Goal: Information Seeking & Learning: Learn about a topic

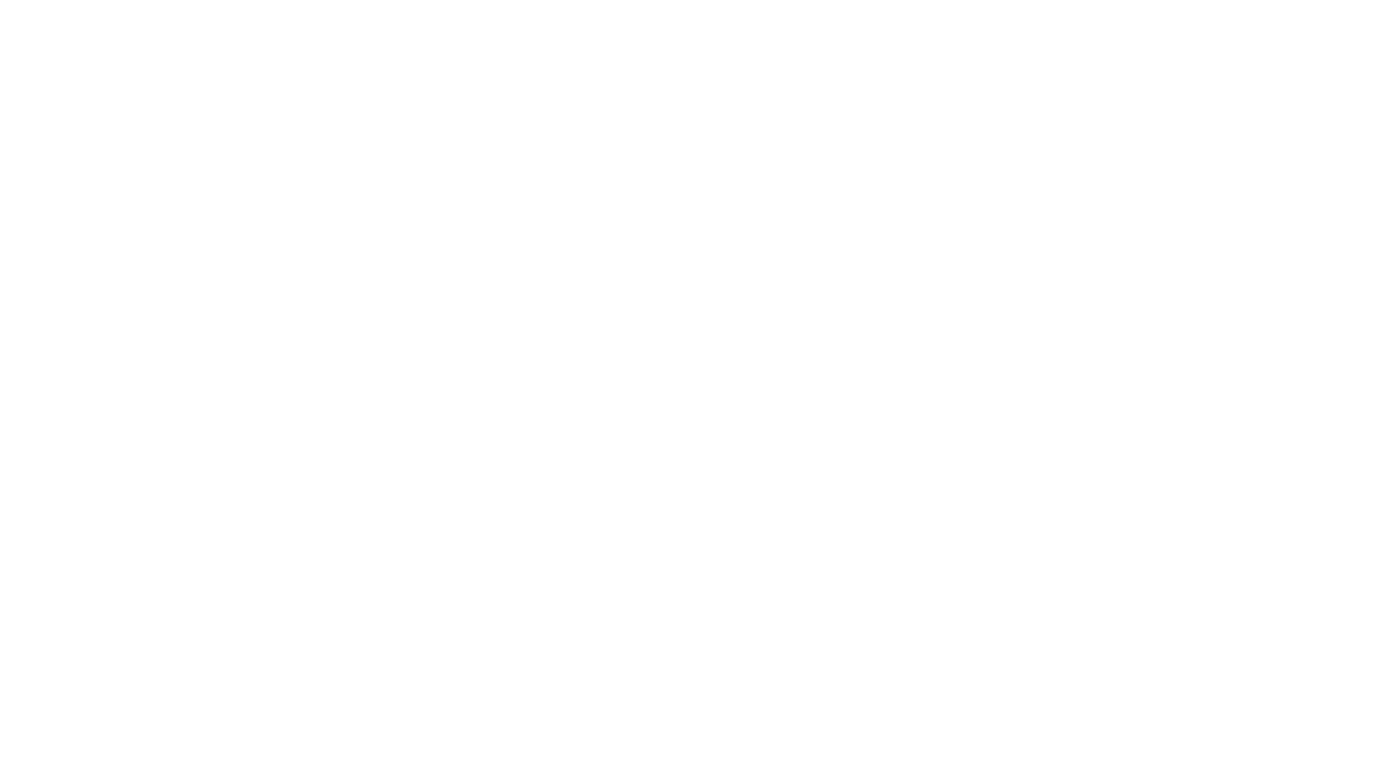
drag, startPoint x: 169, startPoint y: 217, endPoint x: 444, endPoint y: 424, distance: 344.2
click div "法规遵从性 提高生产力。降低成本。加强监管事务。 利用我们新的端到端监管技术、咨询和技术支持服务，简化您的监管合规系统和流程。将您的团队从劳动密集型任务和维护…"
drag, startPoint x: 444, startPoint y: 424, endPoint x: 504, endPoint y: 430, distance: 60.0
drag, startPoint x: 504, startPoint y: 430, endPoint x: 467, endPoint y: 432, distance: 36.9
drag, startPoint x: 467, startPoint y: 432, endPoint x: 453, endPoint y: 429, distance: 15.2
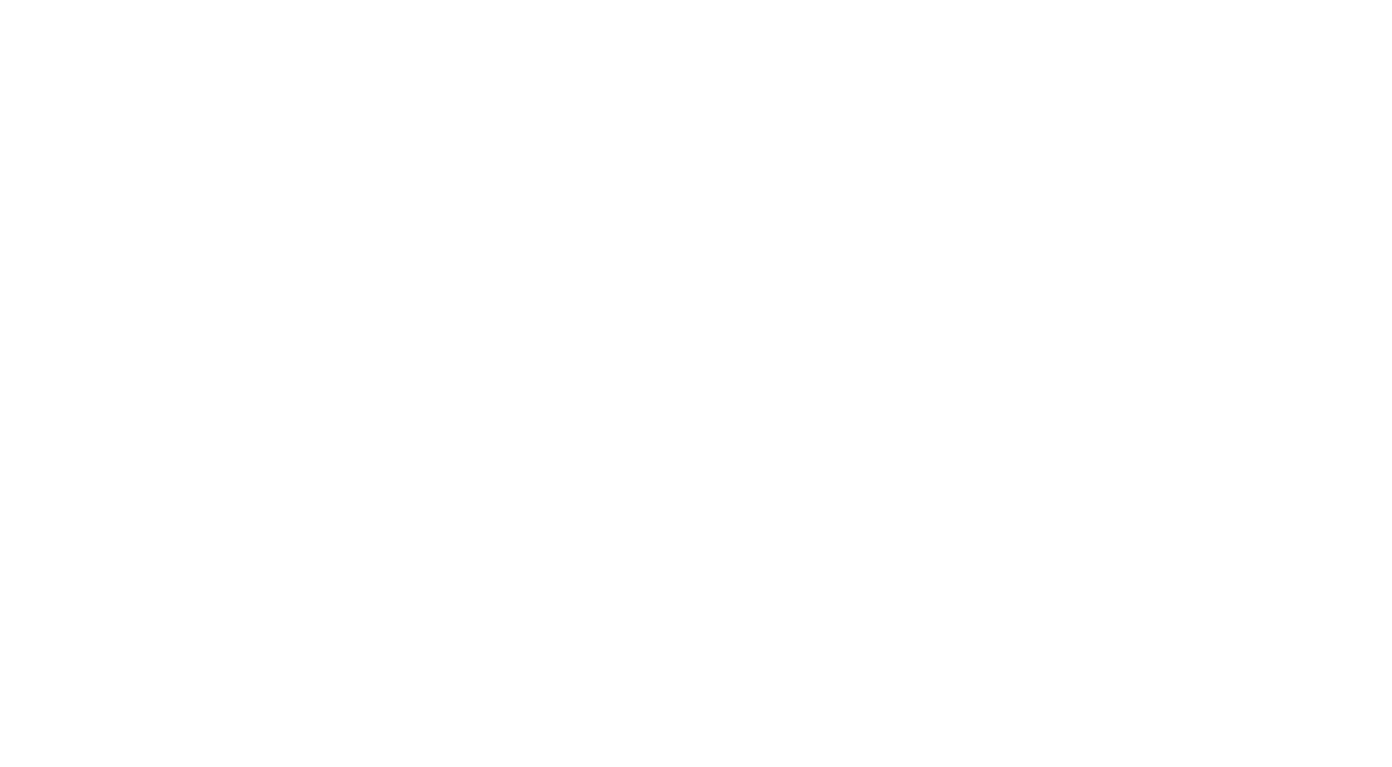
drag, startPoint x: 453, startPoint y: 429, endPoint x: 429, endPoint y: 454, distance: 35.1
click p "利用我们新的端到端监管技术、咨询和技术支持服务，简化您的监管合规系统和流程。将您的团队从劳动密集型任务和维护中解放出来，更加专注于将有价值的产品推向市场。"
drag, startPoint x: 508, startPoint y: 362, endPoint x: 438, endPoint y: 385, distance: 73.6
drag, startPoint x: 438, startPoint y: 385, endPoint x: 358, endPoint y: 401, distance: 81.5
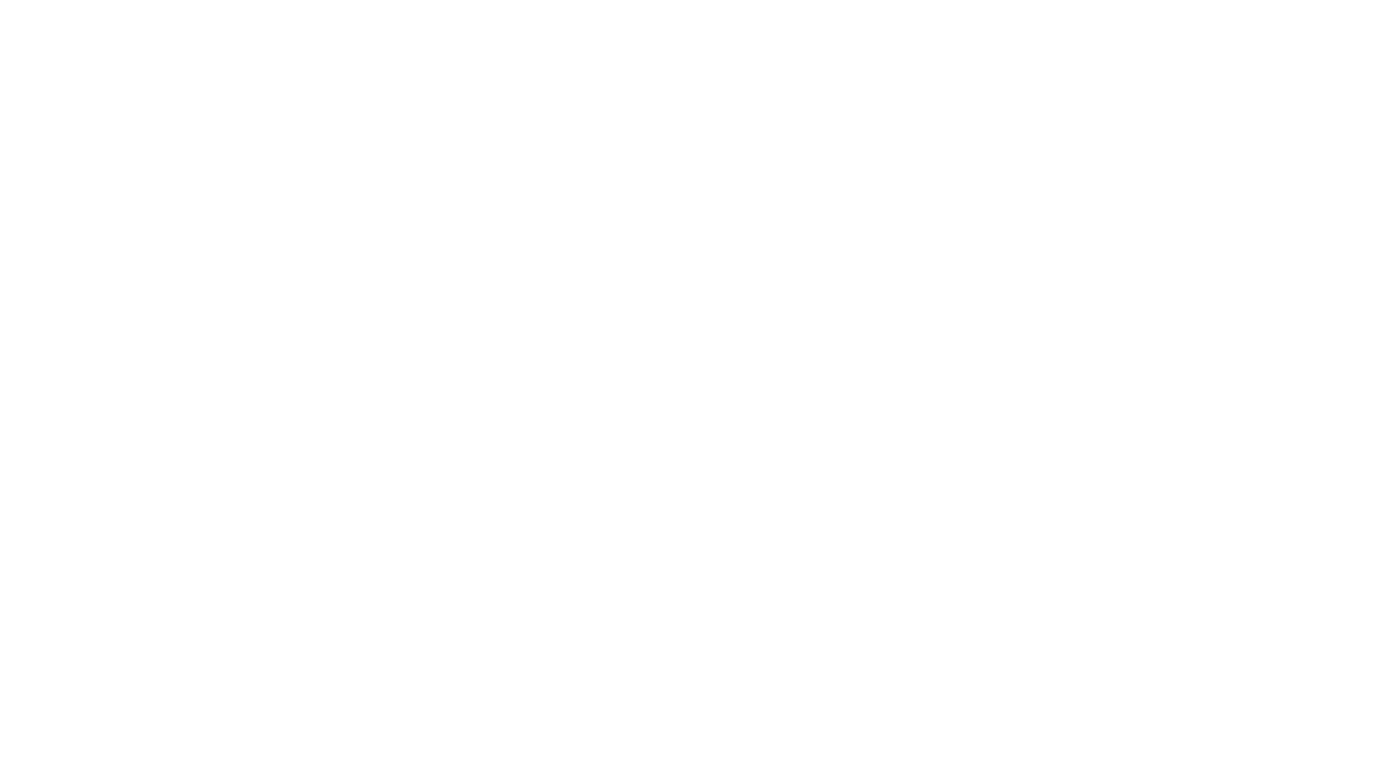
drag, startPoint x: 358, startPoint y: 401, endPoint x: 291, endPoint y: 408, distance: 67.5
click div "长期以来，监管合规一直被视为成本中心和必需品，但领先的组织正在认识到该领域的创新机会。 Cynthia Verst，MS，药学博士，设计与交付创新研发解决方案…"
click img
drag, startPoint x: 979, startPoint y: 379, endPoint x: 920, endPoint y: 385, distance: 59.1
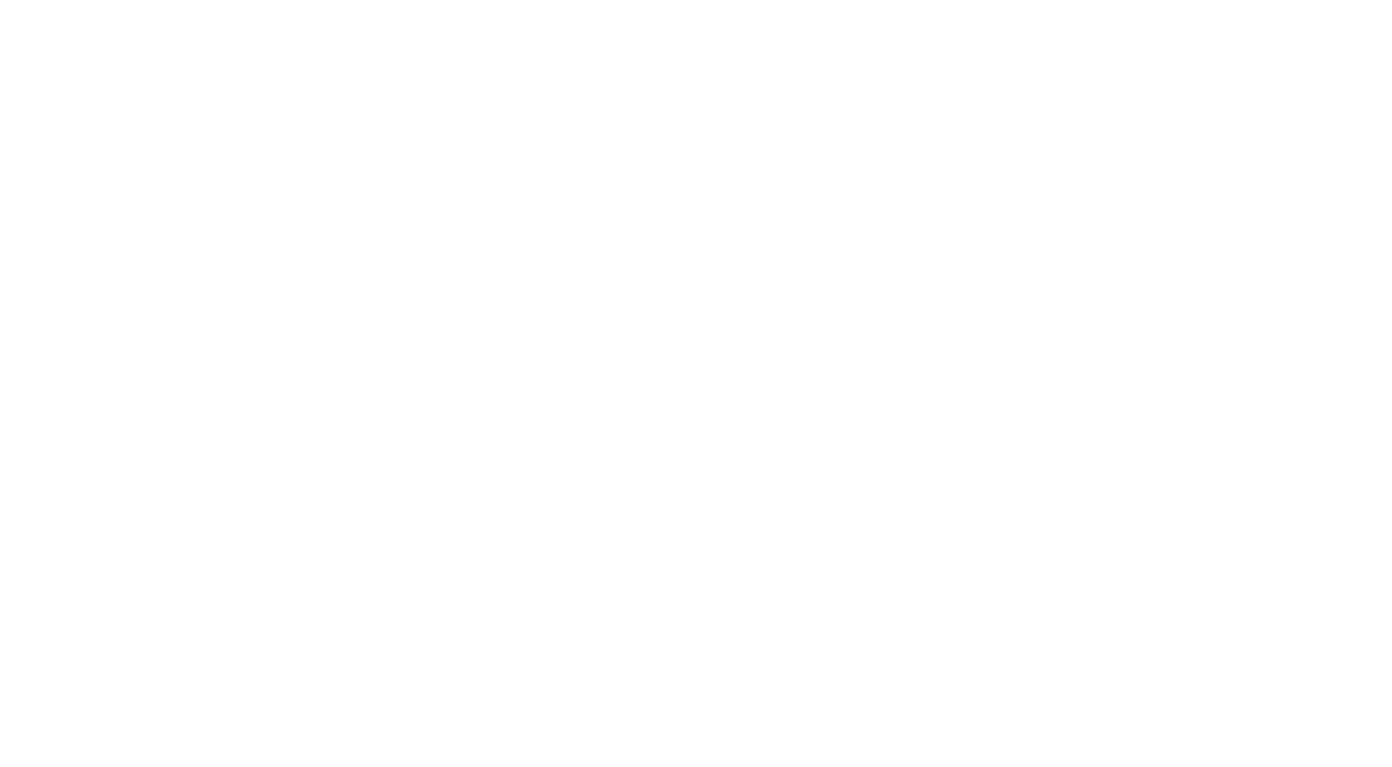
drag, startPoint x: 920, startPoint y: 385, endPoint x: 844, endPoint y: 397, distance: 76.5
click p "我们经验丰富的监管事务专业人员帮助生物制药和医疗技术公司更灵活、更高效地处理监管工作流程。从战略监管建议到监管维护和生命周期支持，我们为您提供从早期药物开发到…"
drag, startPoint x: 953, startPoint y: 403, endPoint x: 901, endPoint y: 403, distance: 51.5
click p "我们经验丰富的监管事务专业人员帮助生物制药和医疗技术公司更灵活、更高效地处理监管工作流程。从战略监管建议到监管维护和生命周期支持，我们为您提供从早期药物开发到…"
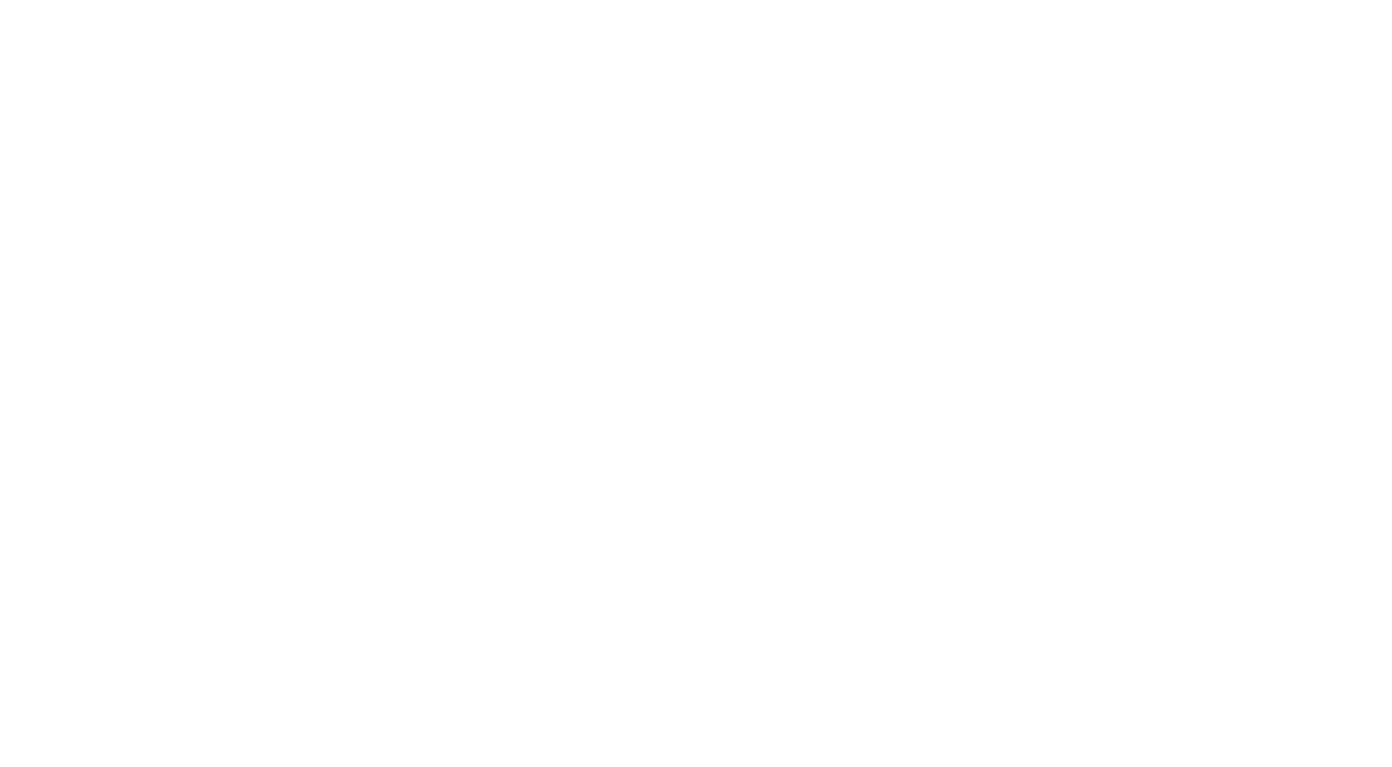
drag, startPoint x: 377, startPoint y: 383, endPoint x: 321, endPoint y: 388, distance: 56.4
drag, startPoint x: 321, startPoint y: 388, endPoint x: 298, endPoint y: 385, distance: 23.2
drag, startPoint x: 298, startPoint y: 385, endPoint x: 281, endPoint y: 385, distance: 17.5
drag, startPoint x: 281, startPoint y: 385, endPoint x: 261, endPoint y: 385, distance: 19.3
drag, startPoint x: 261, startPoint y: 385, endPoint x: 252, endPoint y: 386, distance: 9.2
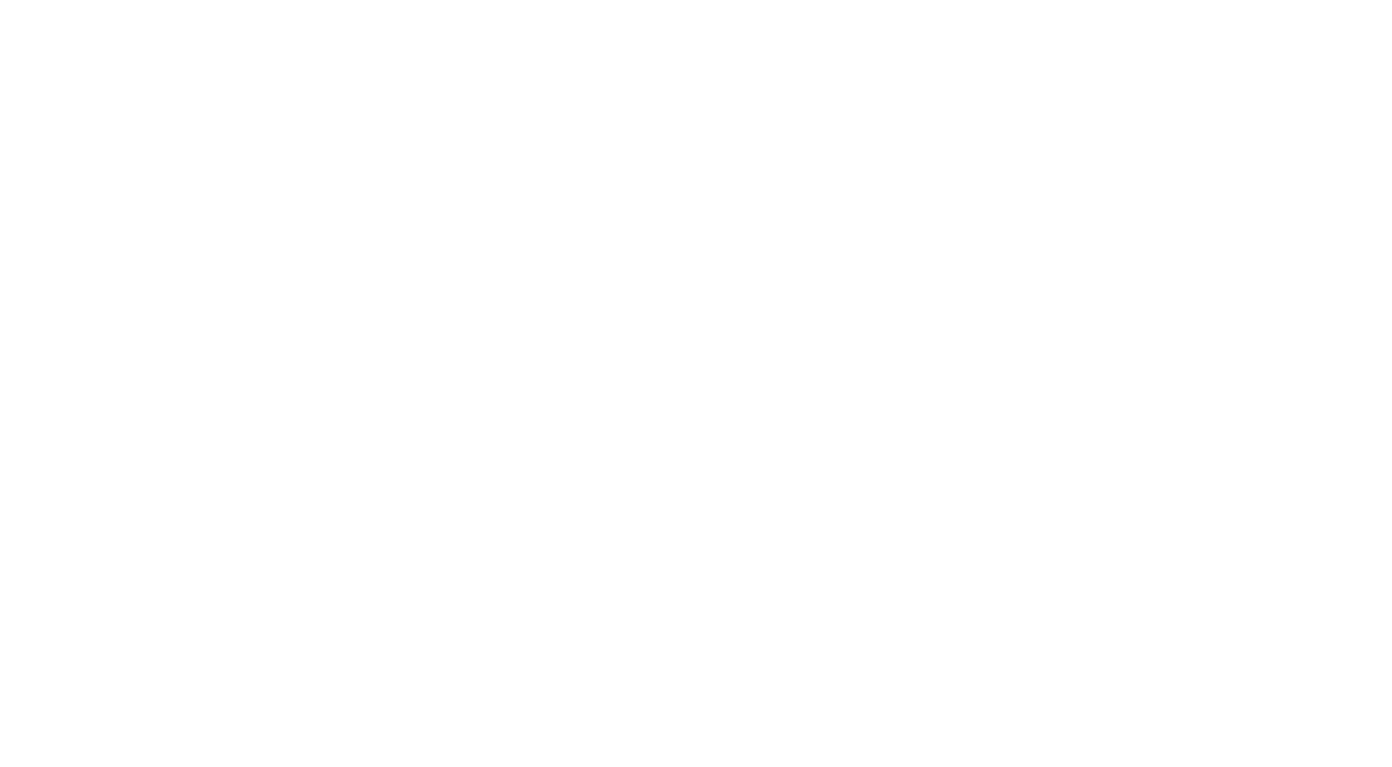
drag, startPoint x: 252, startPoint y: 386, endPoint x: 235, endPoint y: 385, distance: 16.6
click li "提高效率并降低相关基础架构成本"
drag, startPoint x: 137, startPoint y: 477, endPoint x: 125, endPoint y: 469, distance: 14.5
drag, startPoint x: 125, startPoint y: 469, endPoint x: 101, endPoint y: 472, distance: 24.1
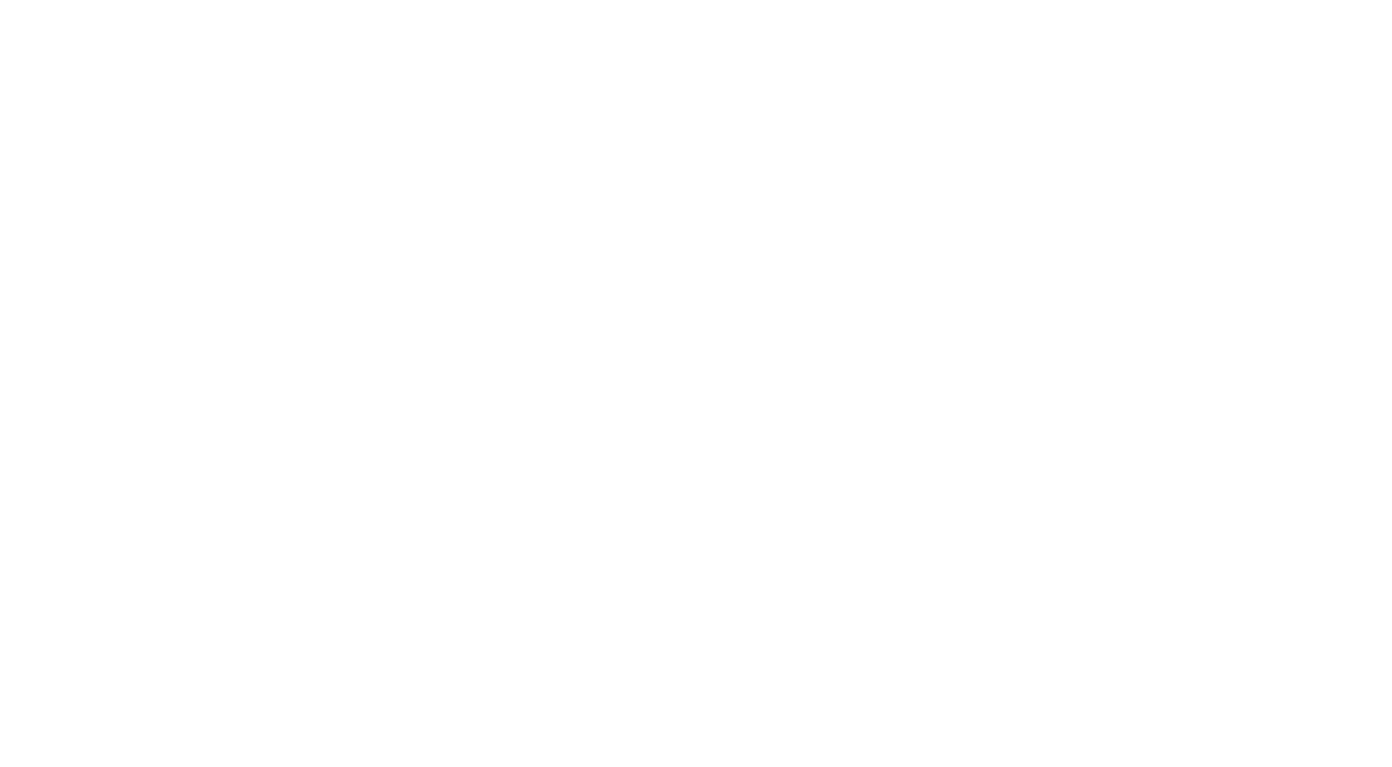
drag, startPoint x: 101, startPoint y: 472, endPoint x: 87, endPoint y: 476, distance: 14.5
drag, startPoint x: 87, startPoint y: 476, endPoint x: 57, endPoint y: 478, distance: 30.4
click div "监管合规的新思维 白皮书 实现双赢：通过多元化行动计划设计更具代表性的试验 白皮书 早期规划策略如何优化药物开发"
drag, startPoint x: 401, startPoint y: 565, endPoint x: 440, endPoint y: 252, distance: 315.1
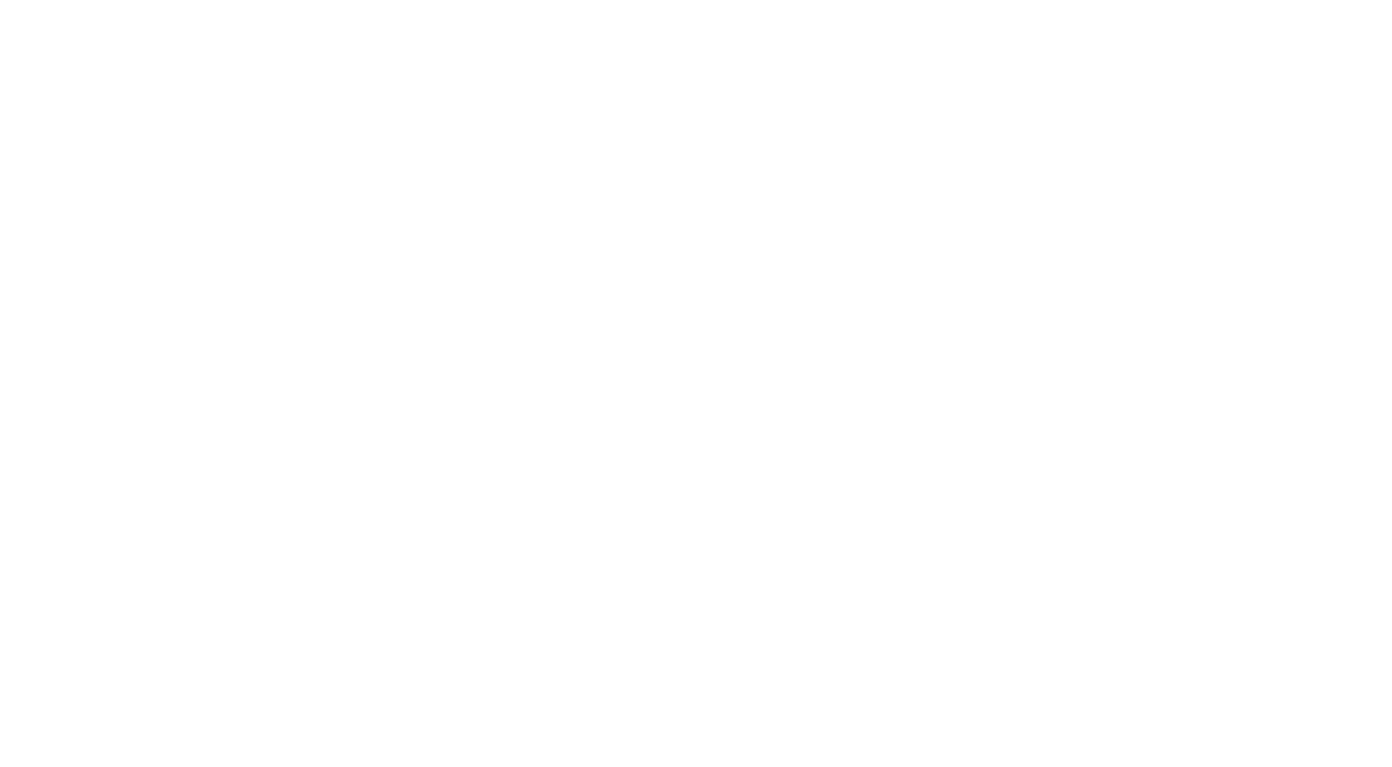
scroll to position [368, 0]
drag, startPoint x: 626, startPoint y: 245, endPoint x: 587, endPoint y: 252, distance: 40.2
drag, startPoint x: 587, startPoint y: 252, endPoint x: 559, endPoint y: 250, distance: 27.7
drag, startPoint x: 548, startPoint y: 241, endPoint x: 536, endPoint y: 238, distance: 12.3
drag, startPoint x: 536, startPoint y: 238, endPoint x: 526, endPoint y: 238, distance: 10.1
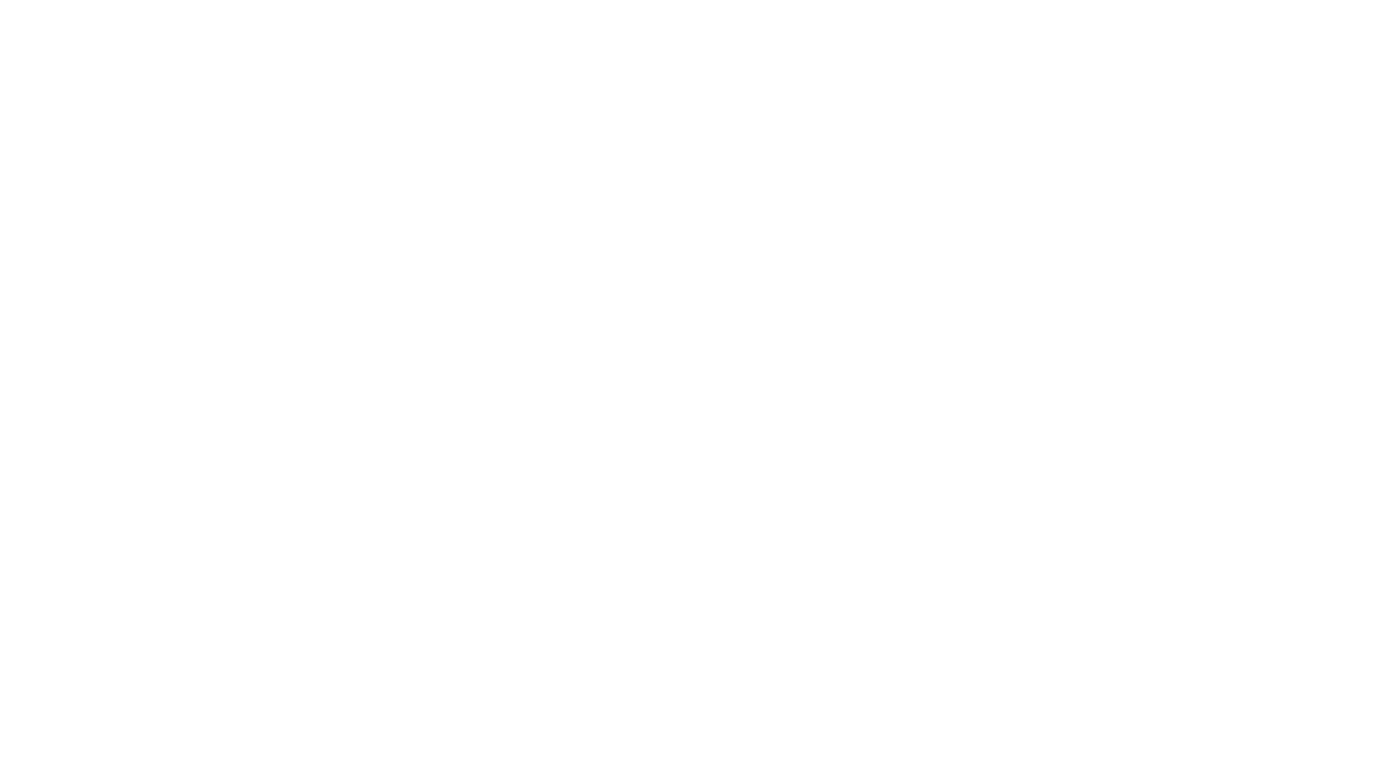
drag, startPoint x: 526, startPoint y: 238, endPoint x: 511, endPoint y: 241, distance: 15.0
click div "解决 方案 安全与法规遵从性 法规遵从性 探索更多 Global Regulatory Affairs IQVIA Regulatory Intelligen…"
drag, startPoint x: 731, startPoint y: 258, endPoint x: 606, endPoint y: 270, distance: 125.6
drag, startPoint x: 606, startPoint y: 270, endPoint x: 583, endPoint y: 267, distance: 23.2
drag, startPoint x: 583, startPoint y: 267, endPoint x: 561, endPoint y: 266, distance: 22.1
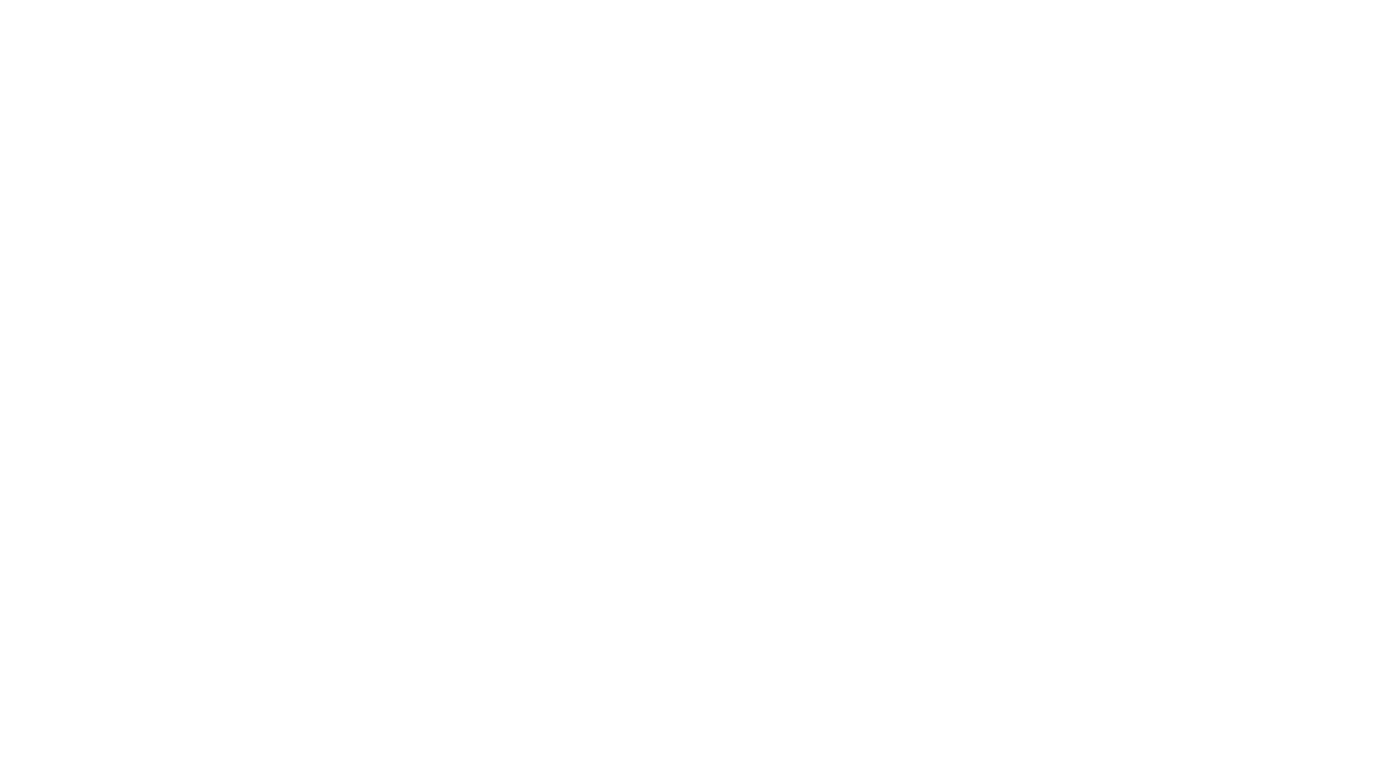
drag
click div "解决 方案 安全与法规遵从性 法规遵从性"
click link "生产力工具"
click span "了解更多信息"
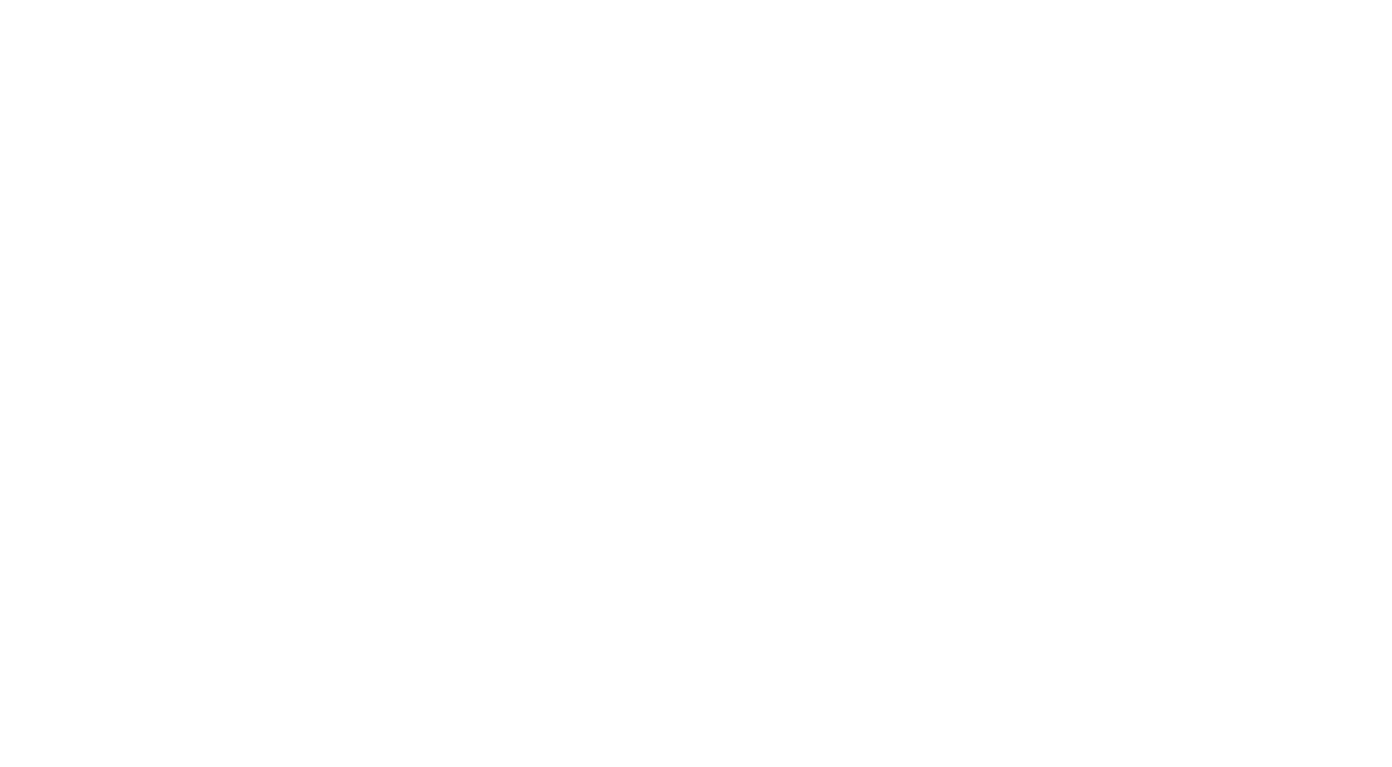
scroll to position [2028, 0]
